Goal: Task Accomplishment & Management: Use online tool/utility

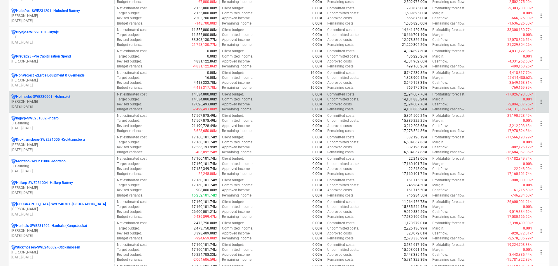
scroll to position [146, 0]
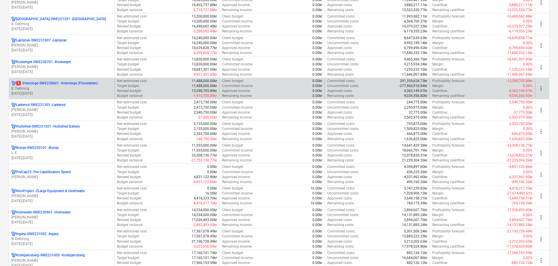
click at [55, 94] on p "[DATE] - [DATE]" at bounding box center [61, 93] width 101 height 5
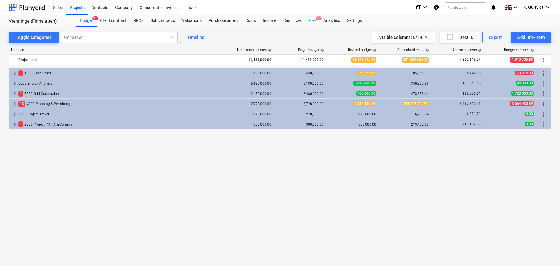
click at [310, 19] on div "Files 1" at bounding box center [312, 21] width 15 height 12
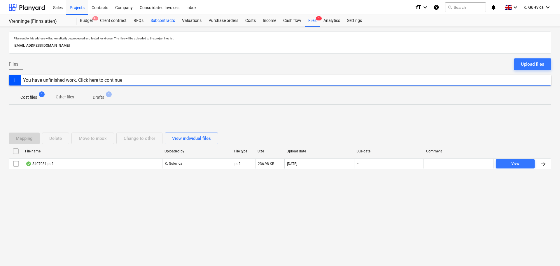
click at [159, 20] on div "Subcontracts" at bounding box center [162, 21] width 31 height 12
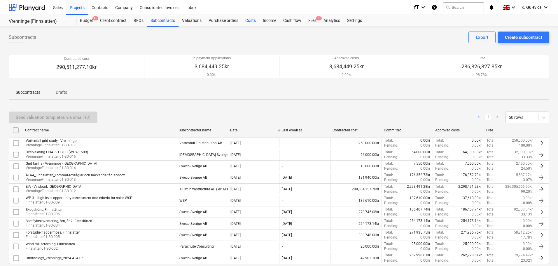
click at [249, 22] on div "Costs" at bounding box center [250, 21] width 17 height 12
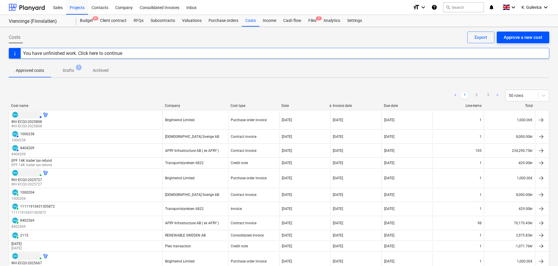
click at [521, 38] on div "Approve a new cost" at bounding box center [522, 38] width 38 height 8
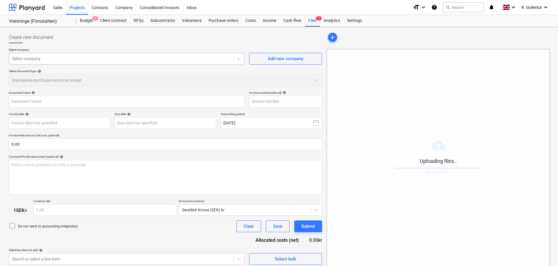
click at [127, 54] on div "Select company" at bounding box center [127, 59] width 236 height 12
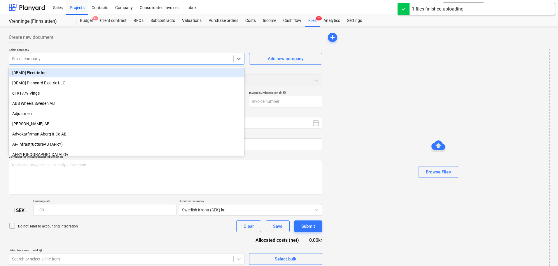
type input "Sweco_Sverige_AB_301149114.pdf"
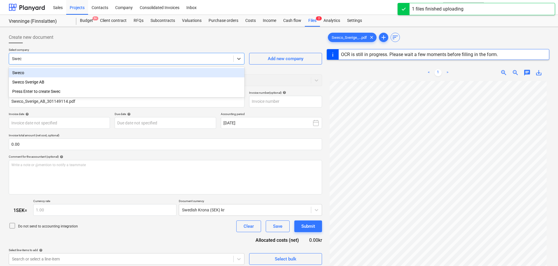
type input "Sweco"
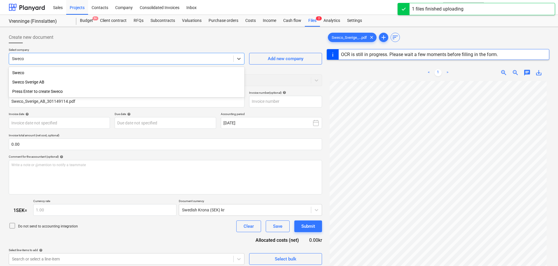
click at [53, 83] on div "Sweco Sverige AB" at bounding box center [127, 81] width 236 height 9
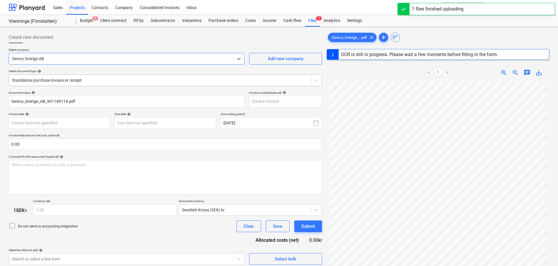
type input "301149114"
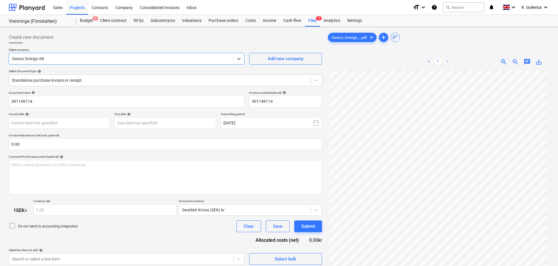
click at [529, 61] on span "chat" at bounding box center [526, 61] width 7 height 7
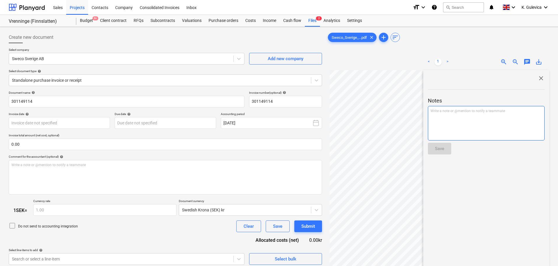
click at [480, 123] on div "Write a note or @mention to notify a teammate [PERSON_NAME]" at bounding box center [486, 123] width 117 height 34
click at [466, 110] on p "Hi @ [PERSON_NAME] ﻿ ﻿" at bounding box center [485, 111] width 111 height 6
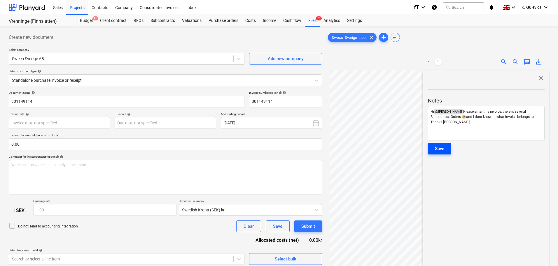
click at [440, 151] on div "Save" at bounding box center [439, 149] width 9 height 8
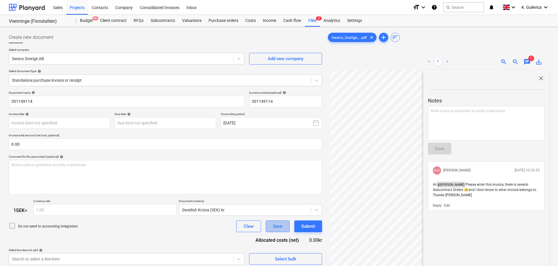
click at [279, 225] on div "Save" at bounding box center [277, 226] width 9 height 8
